Goal: Download file/media

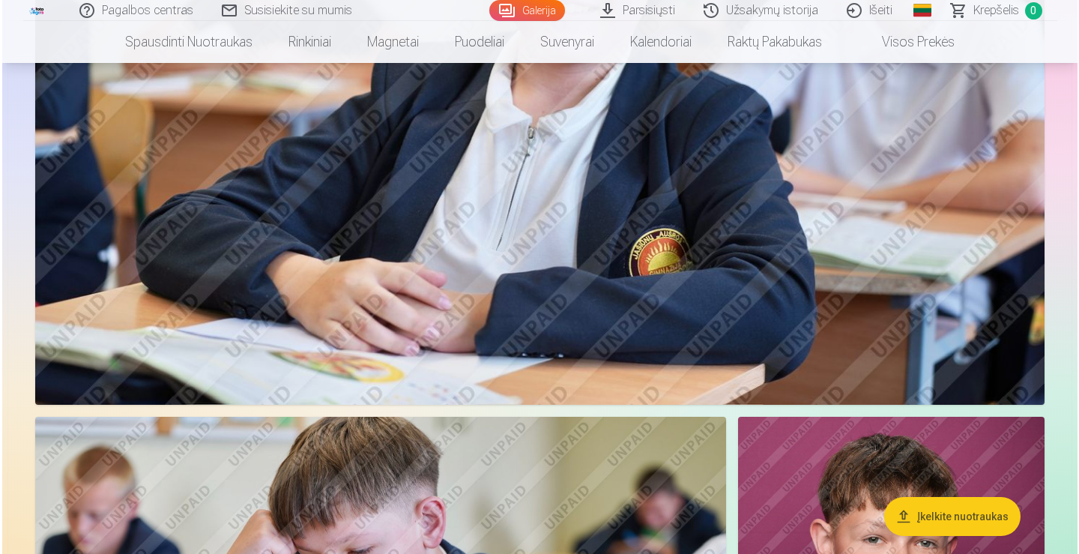
scroll to position [923, 0]
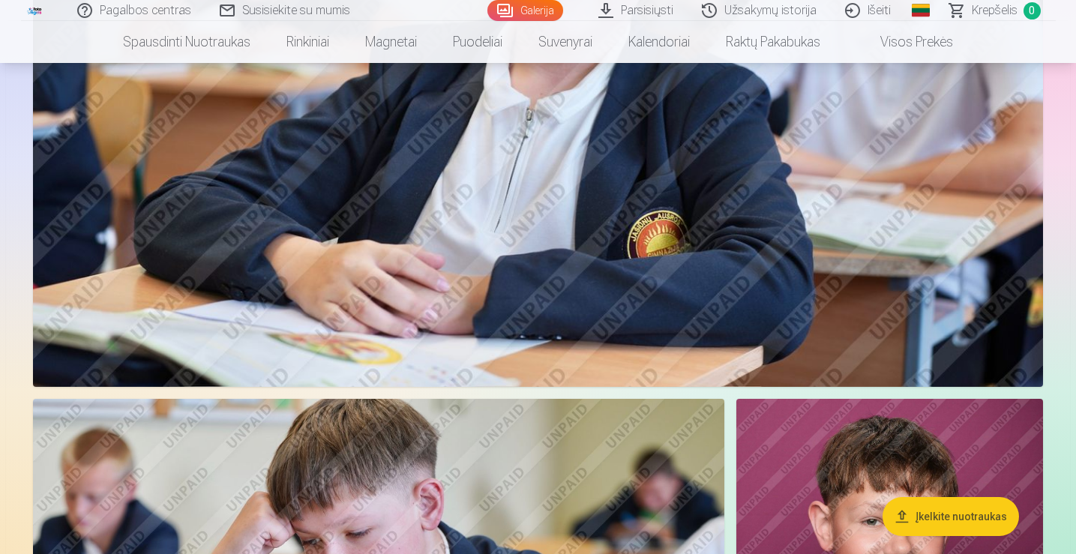
click at [650, 196] on img at bounding box center [538, 50] width 1010 height 673
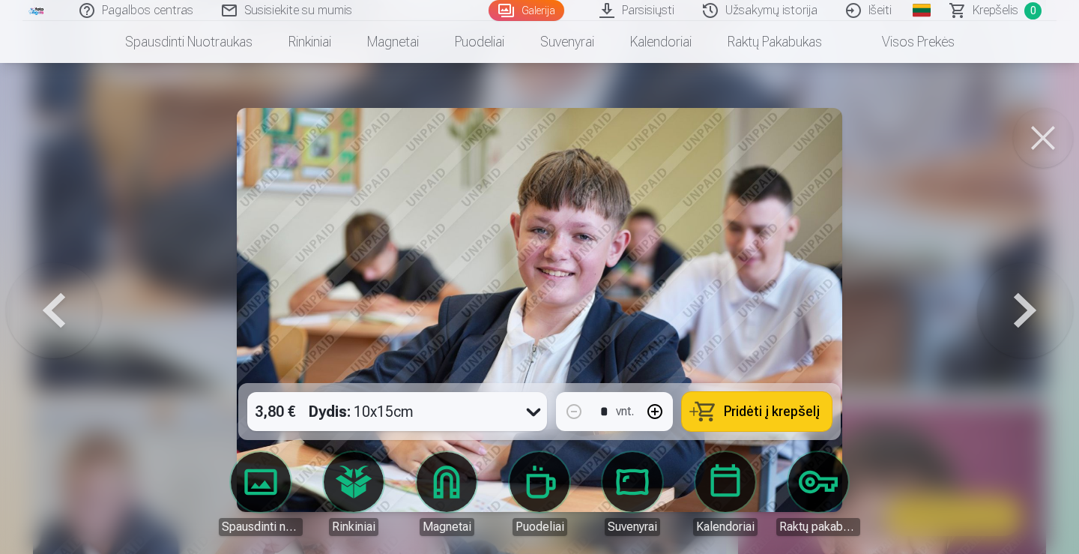
click at [1034, 313] on button at bounding box center [1025, 310] width 96 height 116
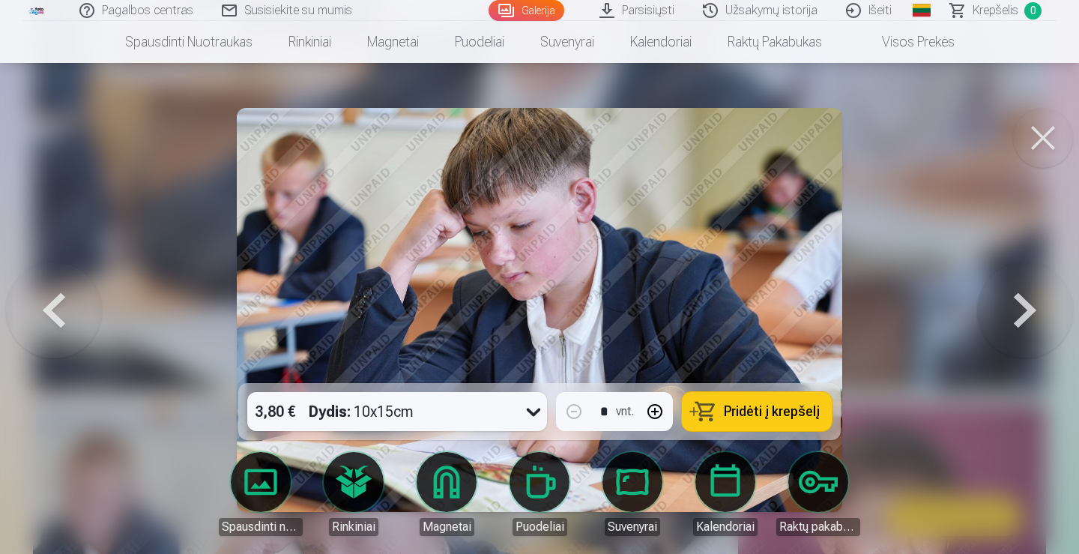
click at [1034, 313] on button at bounding box center [1025, 310] width 96 height 116
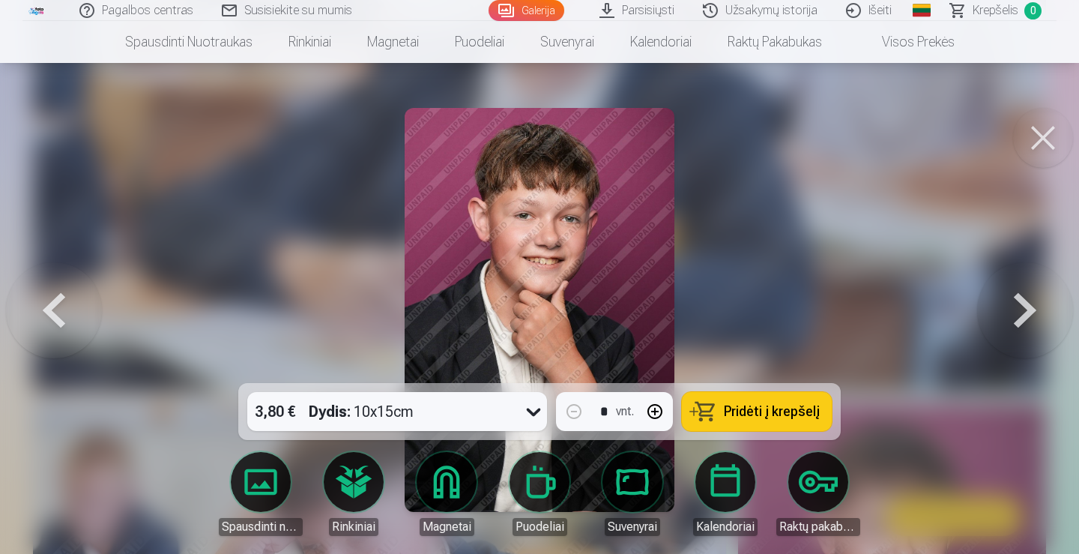
click at [1034, 313] on button at bounding box center [1025, 310] width 96 height 116
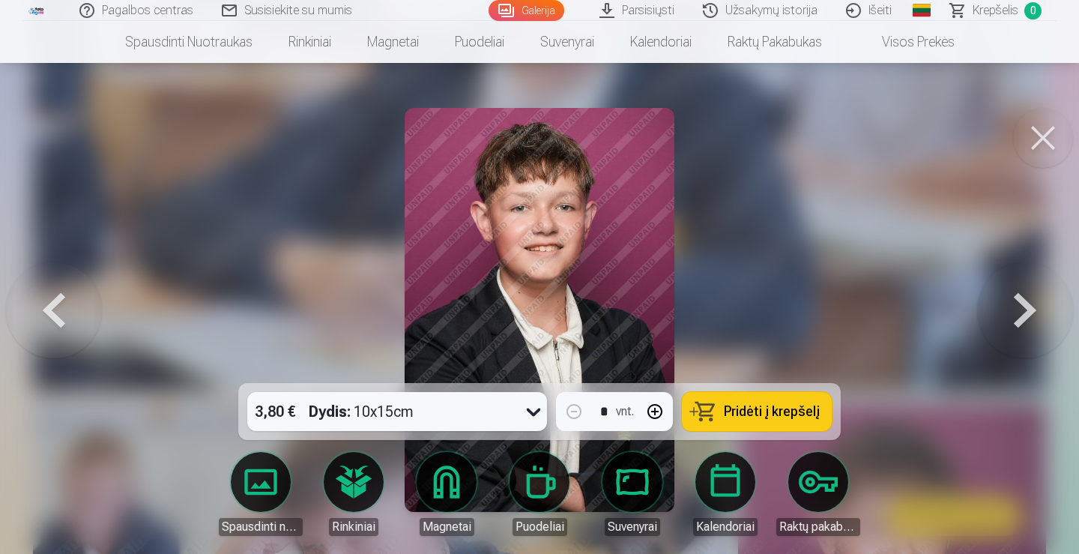
click at [1034, 313] on button at bounding box center [1025, 310] width 96 height 116
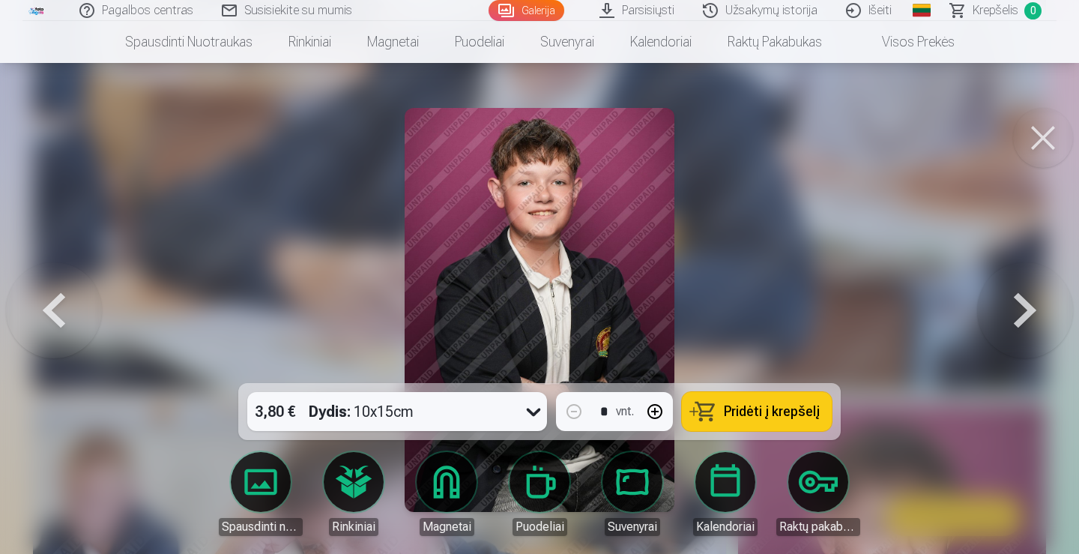
click at [1034, 313] on button at bounding box center [1025, 310] width 96 height 116
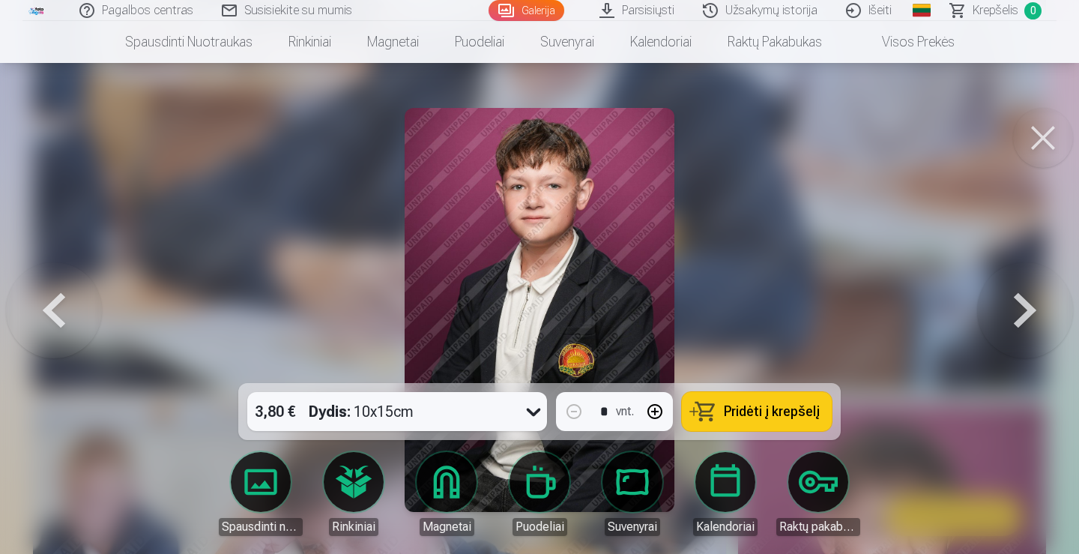
click at [1034, 313] on button at bounding box center [1025, 310] width 96 height 116
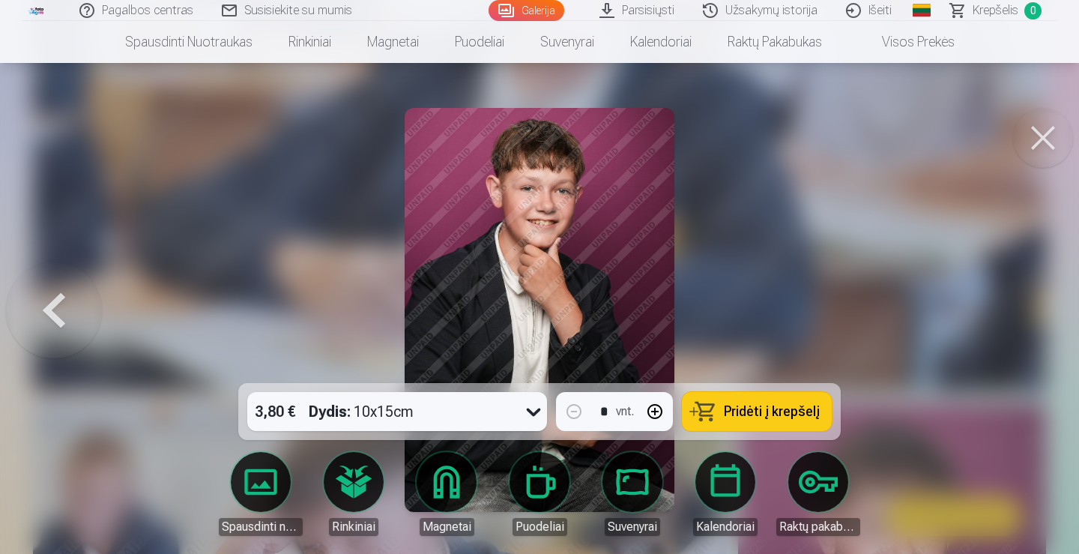
click at [1034, 313] on div at bounding box center [539, 277] width 1079 height 554
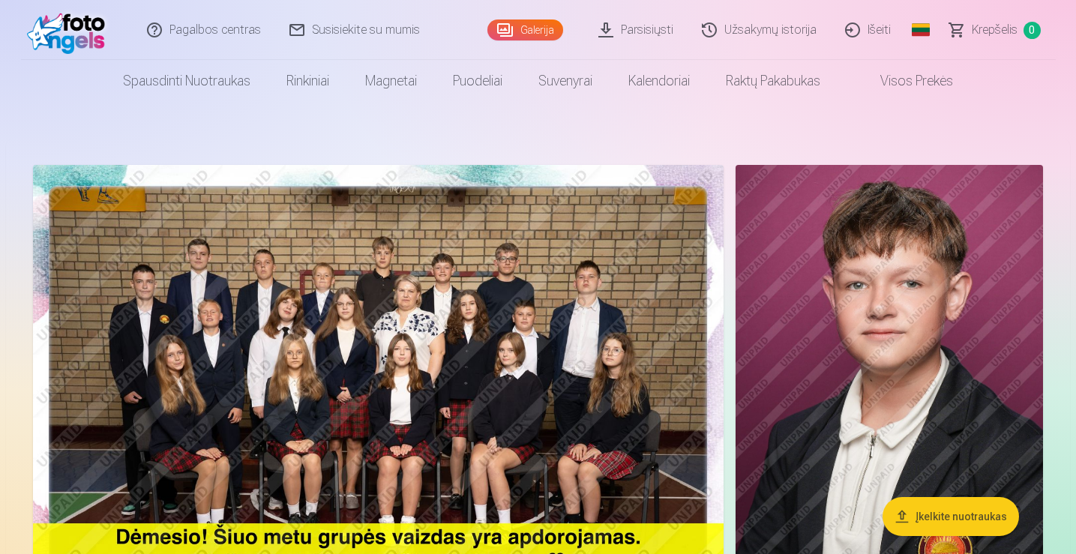
click at [607, 38] on link "Parsisiųsti" at bounding box center [636, 30] width 103 height 60
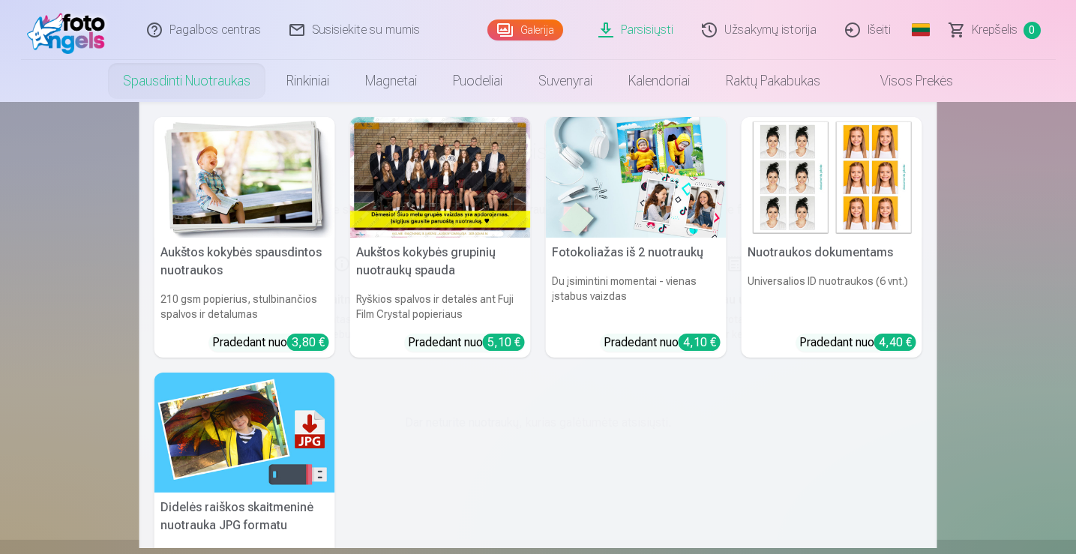
click at [652, 437] on div "Aukštos kokybės spausdintos nuotraukos 210 gsm popierius, stulbinančios spalvos…" at bounding box center [537, 397] width 767 height 560
